Goal: Information Seeking & Learning: Learn about a topic

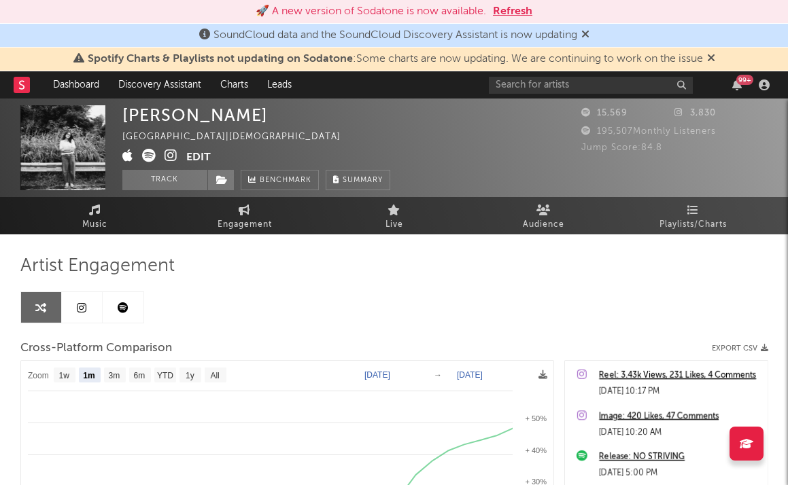
select select "1m"
click at [551, 82] on input "text" at bounding box center [591, 85] width 204 height 17
type input "q"
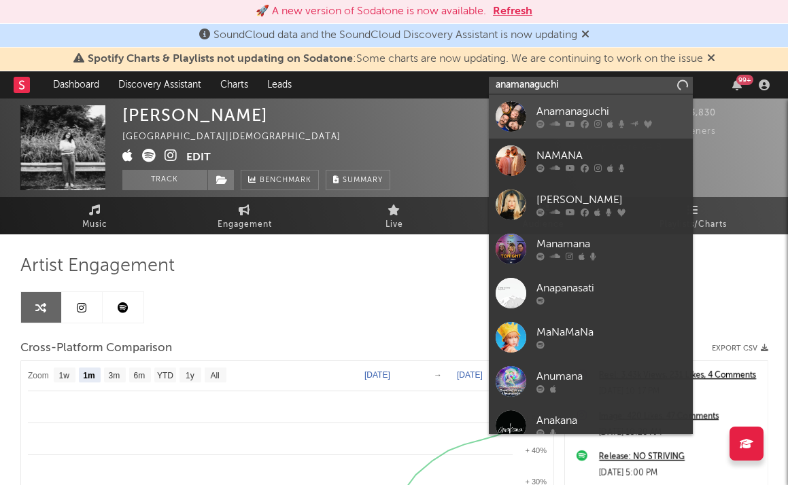
type input "anamanaguchi"
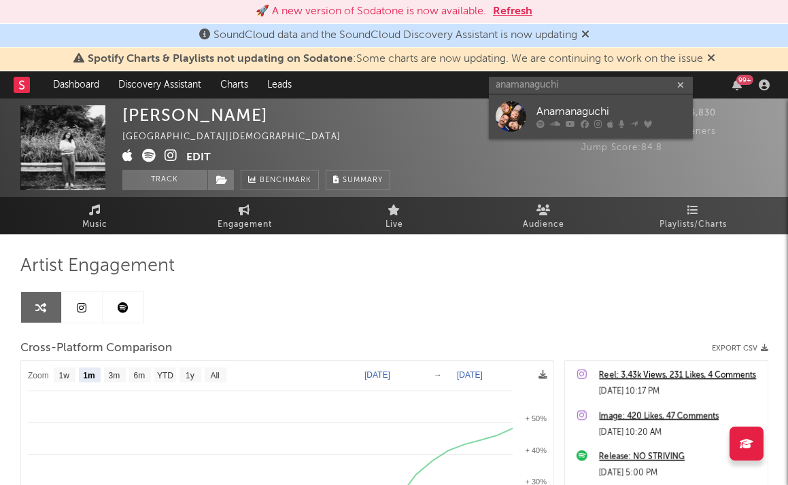
click at [625, 116] on div "Anamanaguchi" at bounding box center [611, 112] width 150 height 16
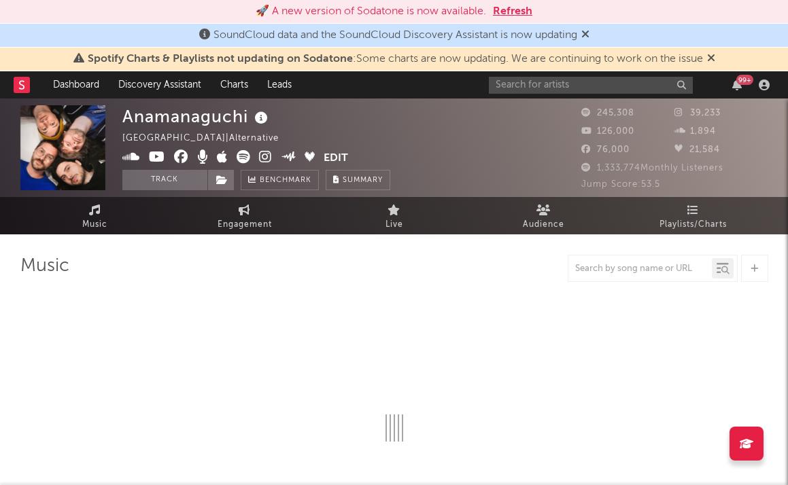
select select "6m"
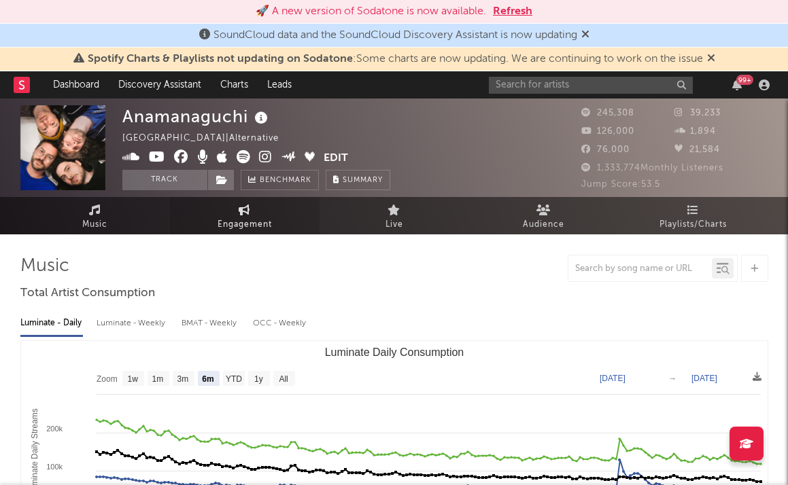
click at [252, 222] on span "Engagement" at bounding box center [245, 225] width 54 height 16
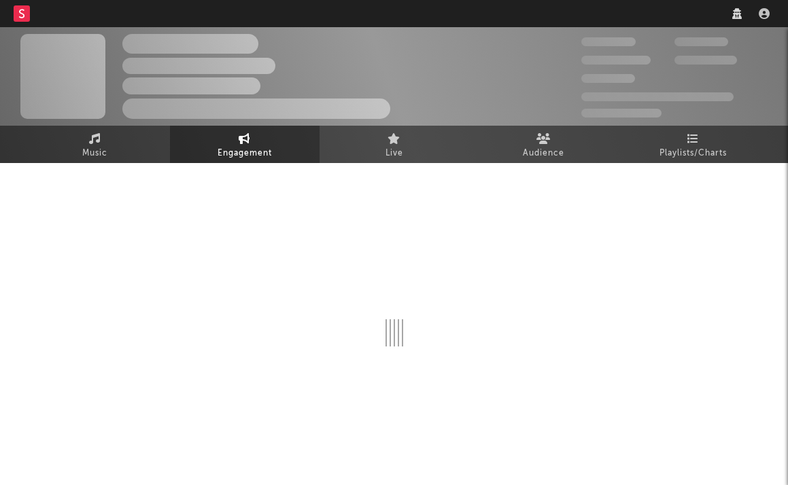
select select "1w"
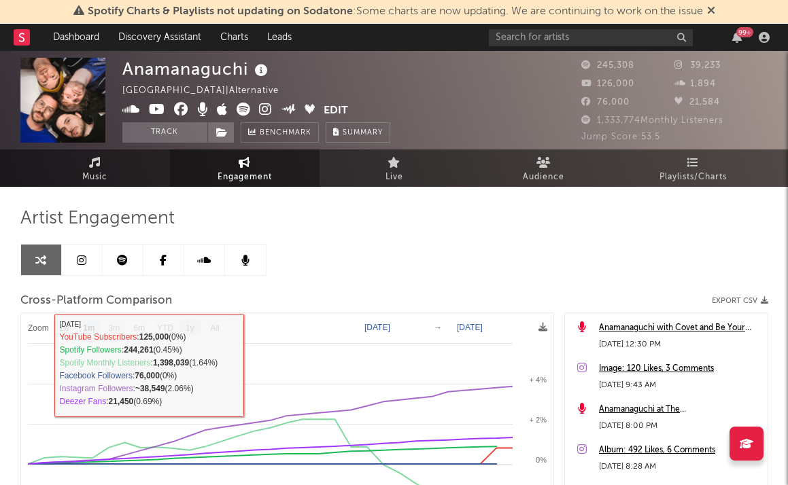
click at [185, 334] on rect at bounding box center [190, 327] width 22 height 15
select select "1y"
type input "[DATE]"
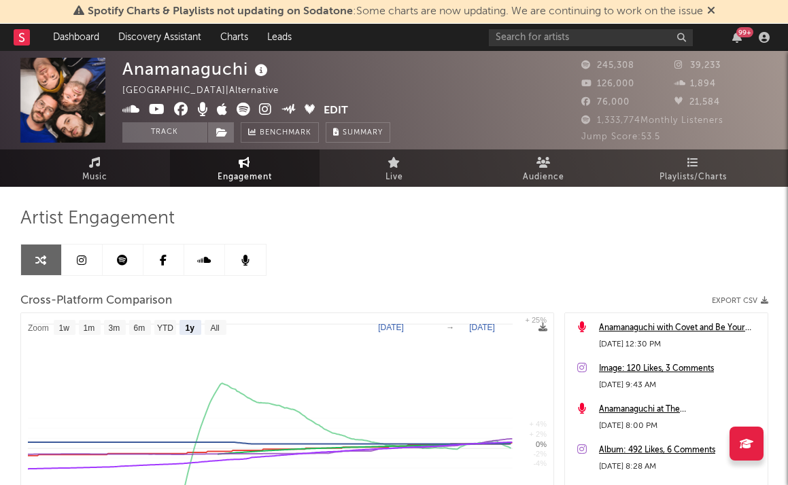
select select "1y"
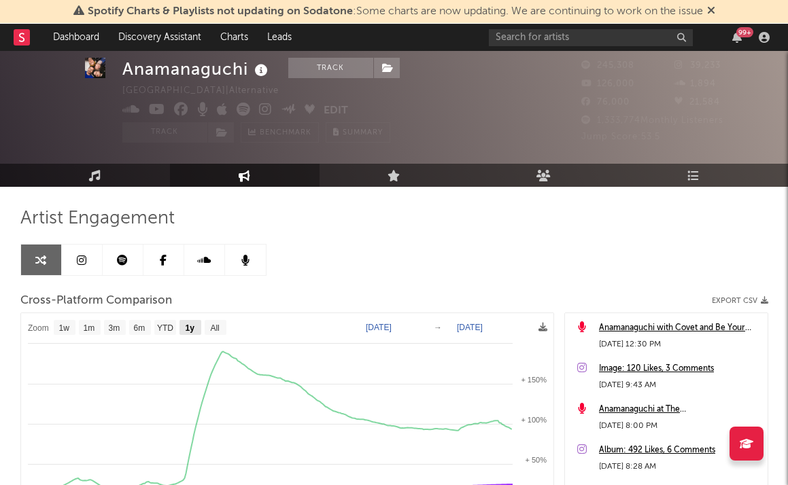
scroll to position [86, 0]
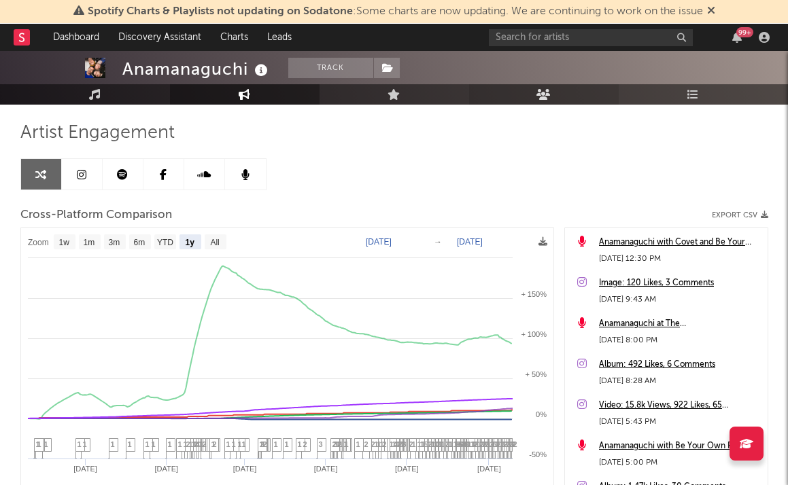
click at [551, 94] on link "Audience" at bounding box center [544, 94] width 150 height 20
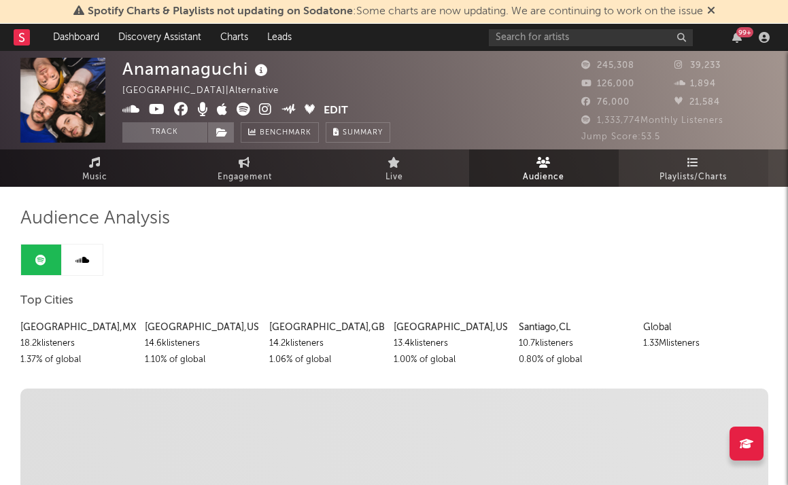
click at [694, 169] on span "Playlists/Charts" at bounding box center [692, 177] width 67 height 16
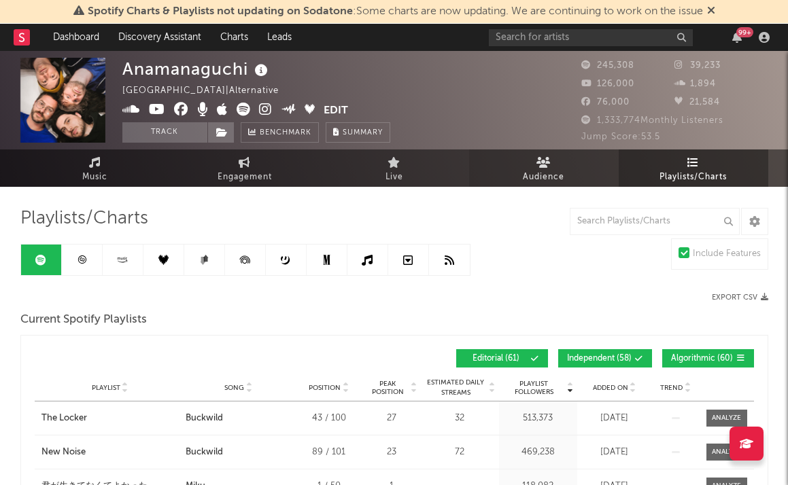
click at [556, 173] on span "Audience" at bounding box center [543, 177] width 41 height 16
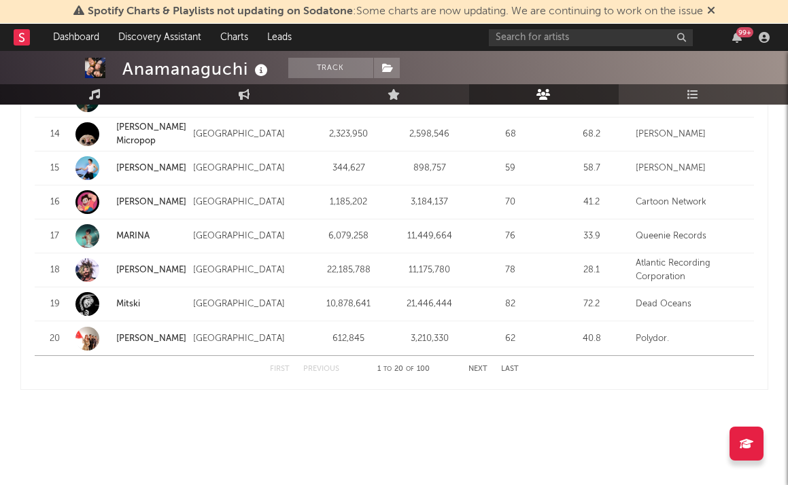
scroll to position [1798, 0]
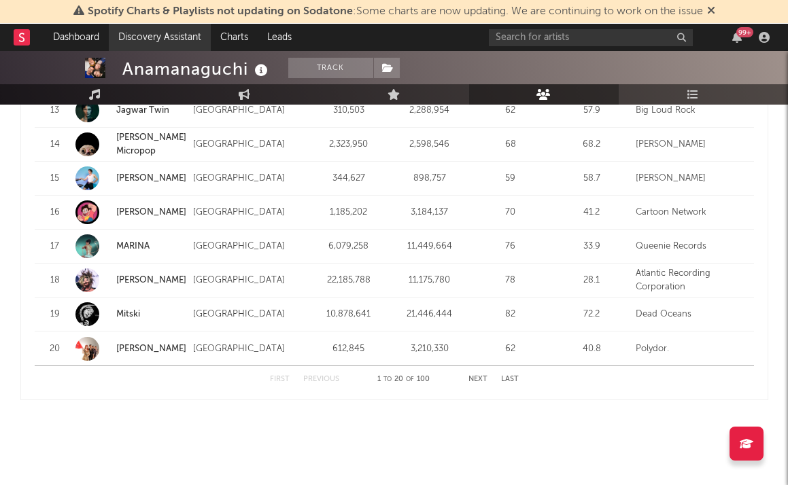
click at [158, 37] on link "Discovery Assistant" at bounding box center [160, 37] width 102 height 27
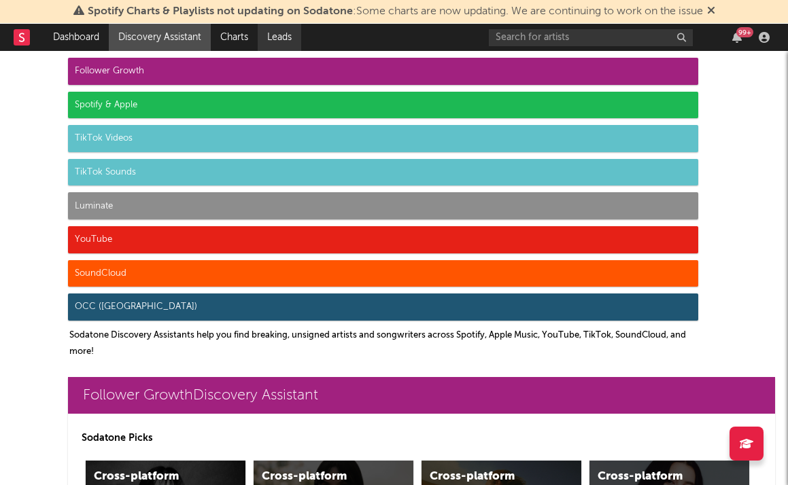
click at [298, 37] on link "Leads" at bounding box center [280, 37] width 44 height 27
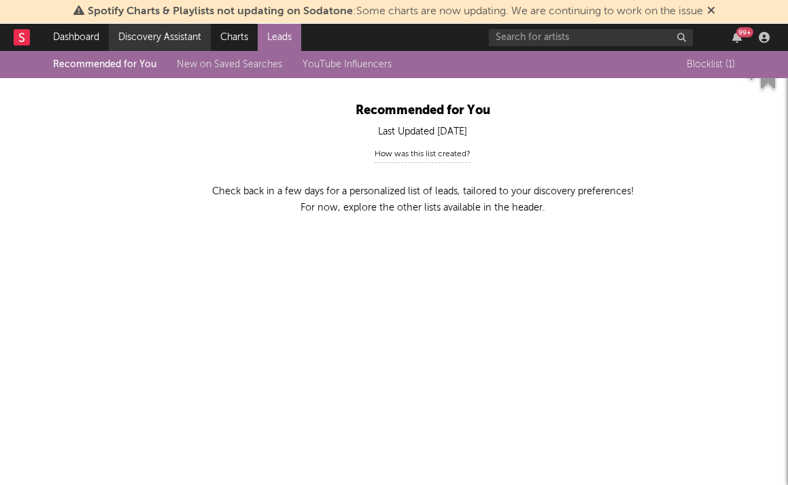
click at [156, 41] on link "Discovery Assistant" at bounding box center [160, 37] width 102 height 27
